Goal: Check status: Check status

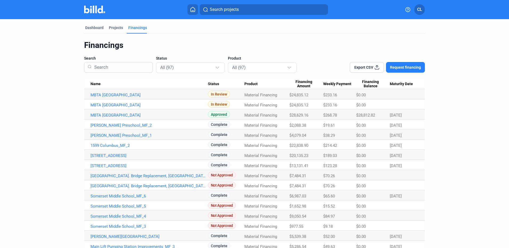
click at [140, 98] on td "MBTA [GEOGRAPHIC_DATA]" at bounding box center [146, 94] width 124 height 10
click at [140, 96] on link "MBTA [GEOGRAPHIC_DATA]" at bounding box center [148, 95] width 117 height 5
